Goal: Find specific page/section: Locate a particular part of the current website

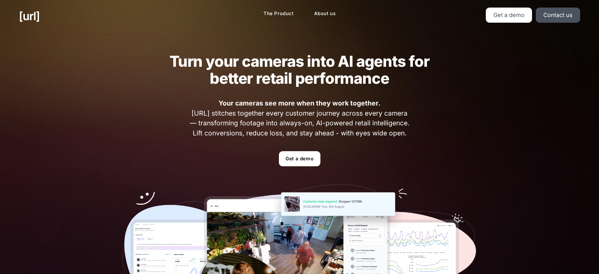
click at [319, 15] on link "About us" at bounding box center [325, 14] width 32 height 12
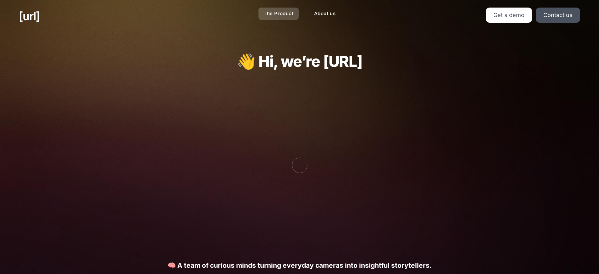
click at [281, 12] on link "The Product" at bounding box center [279, 14] width 40 height 12
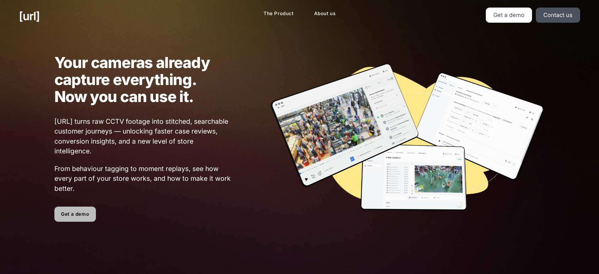
click at [82, 219] on link "Get a demo" at bounding box center [75, 213] width 42 height 15
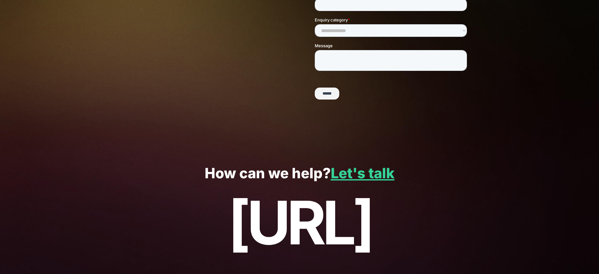
scroll to position [143, 0]
